Goal: Information Seeking & Learning: Check status

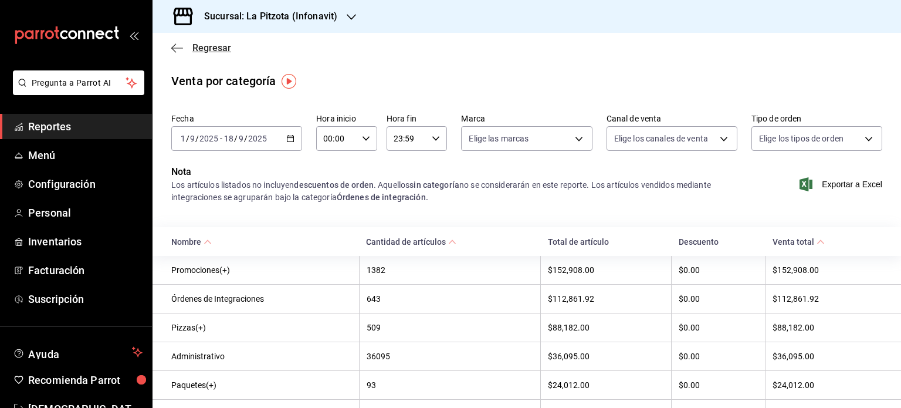
click at [178, 43] on icon "button" at bounding box center [177, 48] width 12 height 11
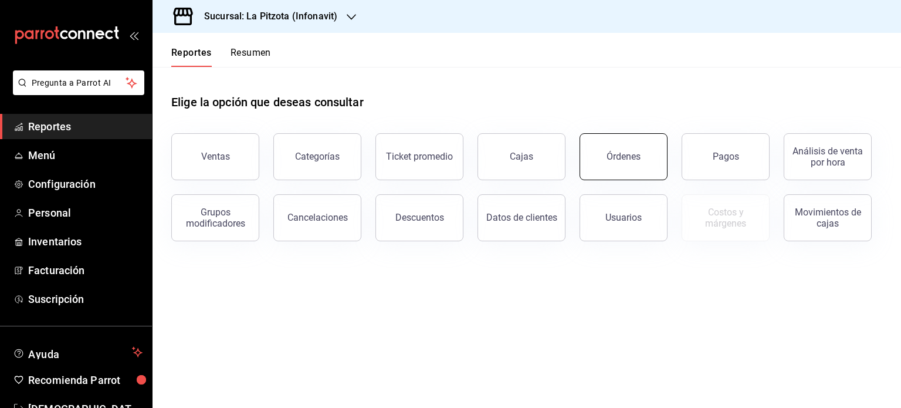
click at [608, 171] on button "Órdenes" at bounding box center [624, 156] width 88 height 47
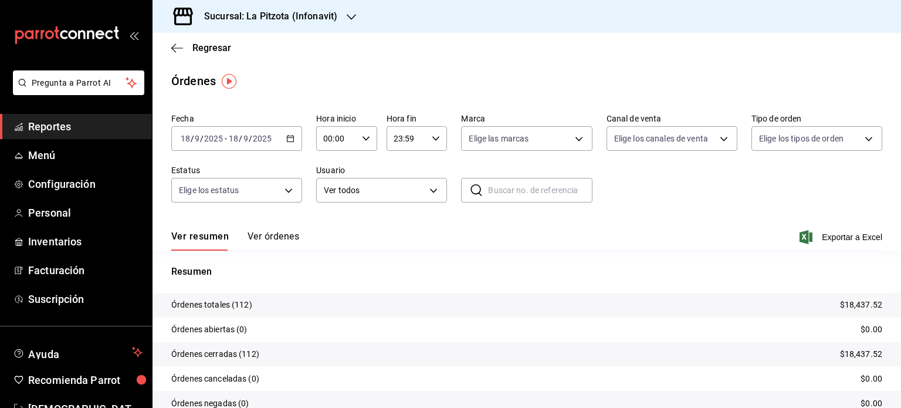
click at [289, 137] on icon "button" at bounding box center [290, 138] width 8 height 8
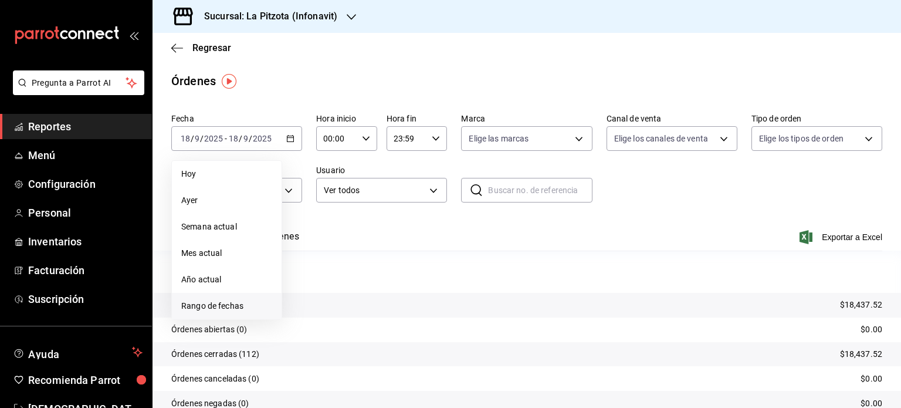
click at [230, 304] on span "Rango de fechas" at bounding box center [226, 306] width 91 height 12
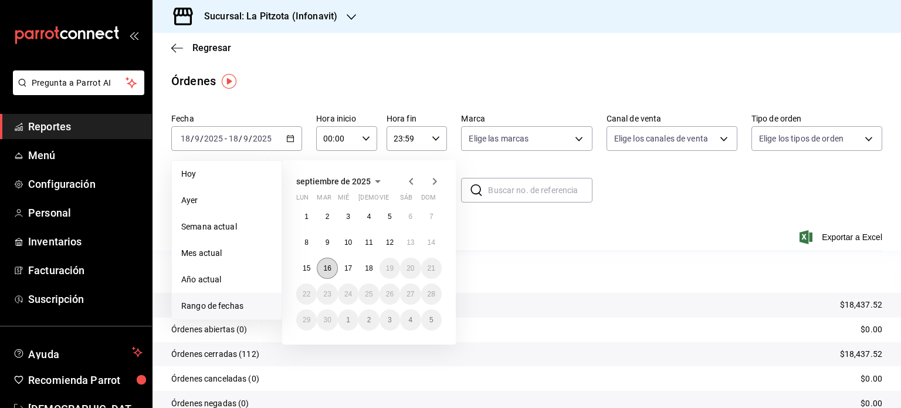
click at [333, 267] on button "16" at bounding box center [327, 268] width 21 height 21
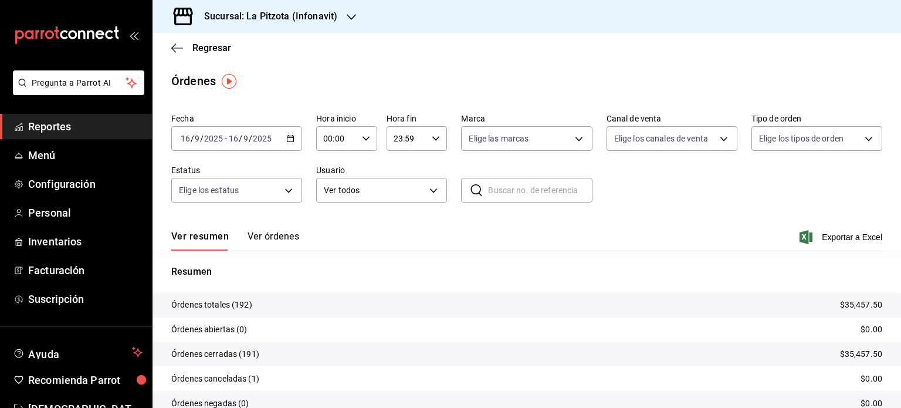
click at [287, 239] on button "Ver órdenes" at bounding box center [274, 241] width 52 height 20
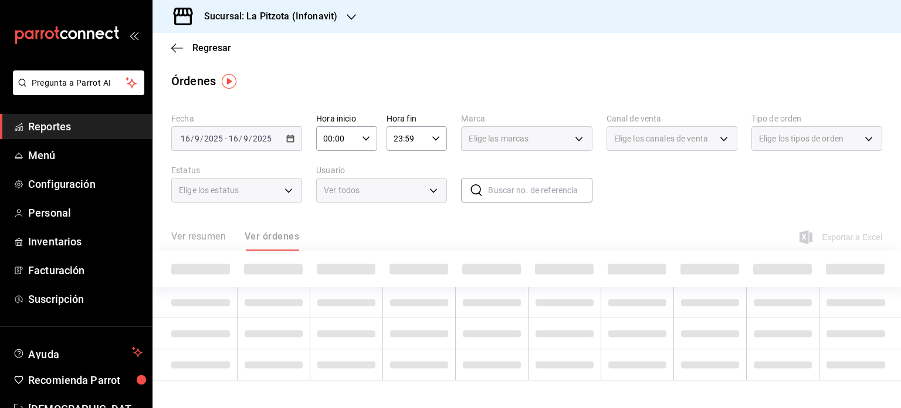
click at [287, 239] on div "Ver resumen Ver órdenes" at bounding box center [235, 241] width 128 height 20
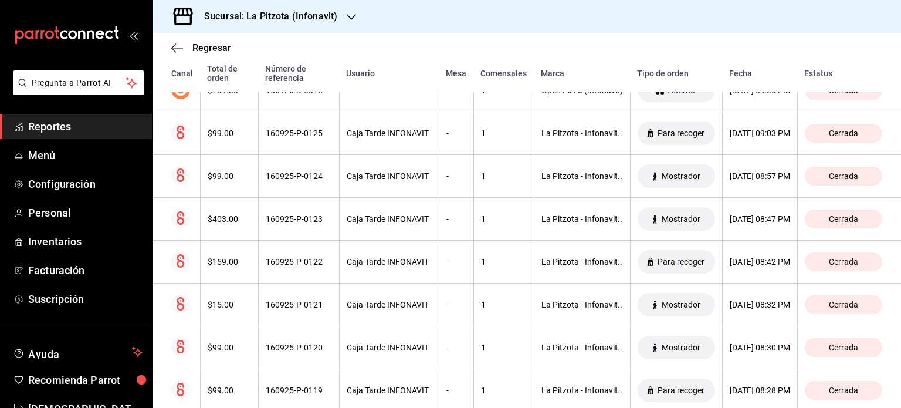
scroll to position [1572, 8]
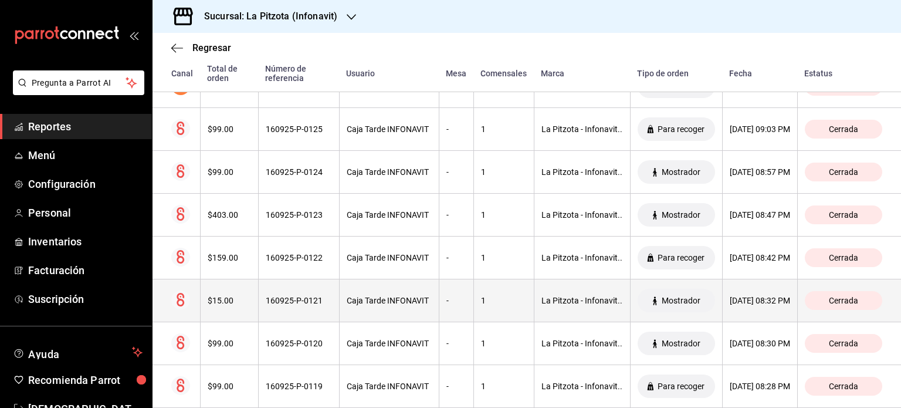
click at [222, 306] on th "$15.00" at bounding box center [229, 300] width 58 height 43
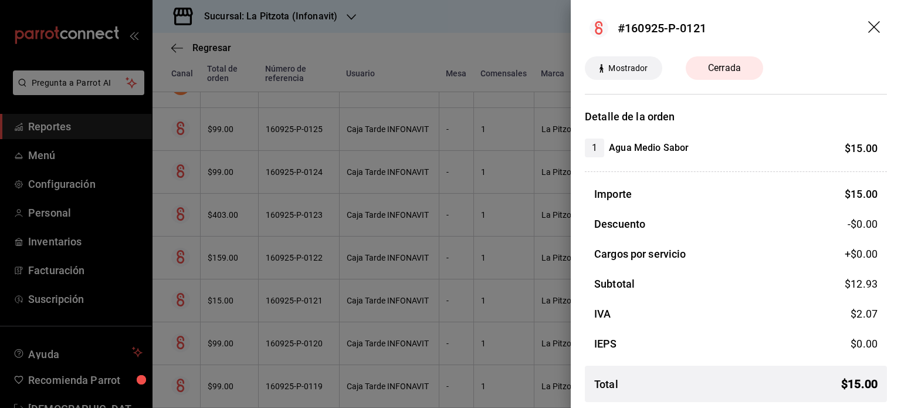
click at [458, 29] on div at bounding box center [450, 204] width 901 height 408
